Goal: Transaction & Acquisition: Purchase product/service

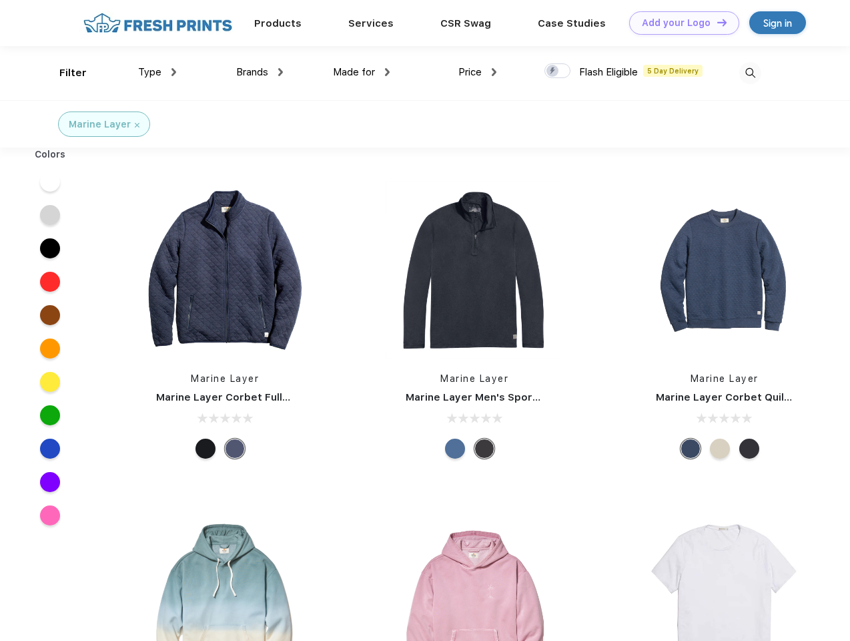
scroll to position [1, 0]
click at [679, 23] on link "Add your Logo Design Tool" at bounding box center [684, 22] width 110 height 23
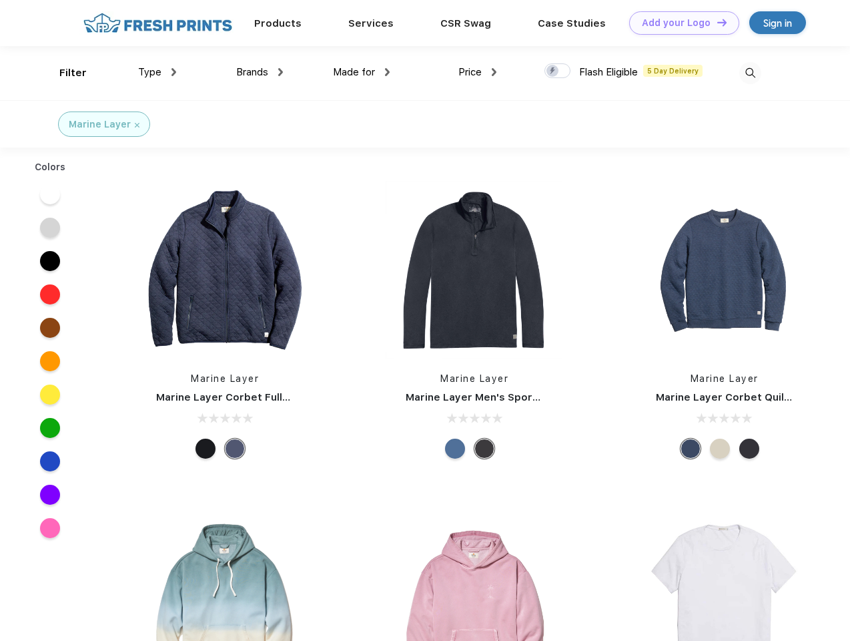
click at [0, 0] on div "Design Tool" at bounding box center [0, 0] width 0 height 0
click at [716, 22] on link "Add your Logo Design Tool" at bounding box center [684, 22] width 110 height 23
click at [64, 73] on div "Filter" at bounding box center [72, 72] width 27 height 15
click at [157, 72] on span "Type" at bounding box center [149, 72] width 23 height 12
click at [260, 72] on span "Brands" at bounding box center [252, 72] width 32 height 12
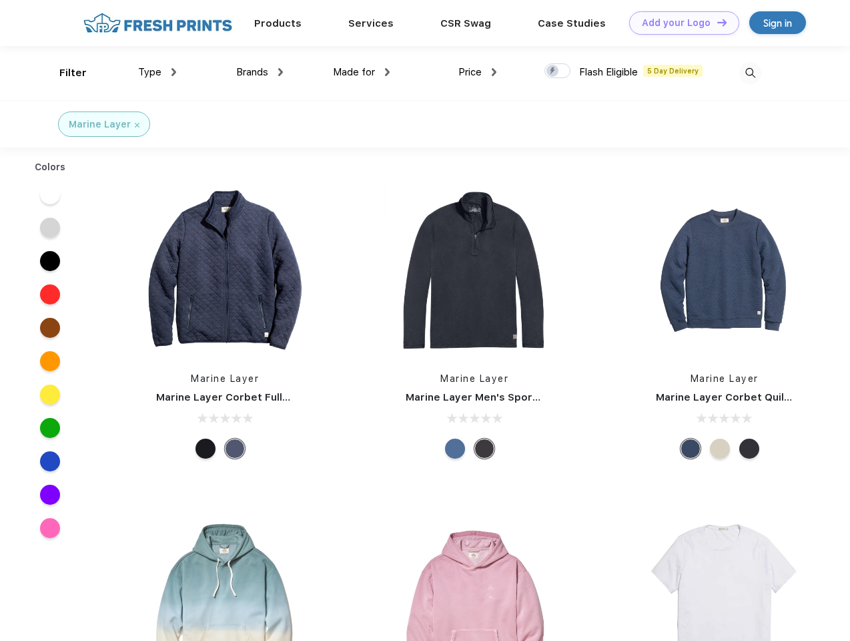
click at [362, 72] on span "Made for" at bounding box center [354, 72] width 42 height 12
click at [478, 72] on span "Price" at bounding box center [469, 72] width 23 height 12
click at [558, 71] on div at bounding box center [557, 70] width 26 height 15
click at [553, 71] on input "checkbox" at bounding box center [548, 67] width 9 height 9
click at [750, 73] on img at bounding box center [750, 73] width 22 height 22
